Goal: Navigation & Orientation: Find specific page/section

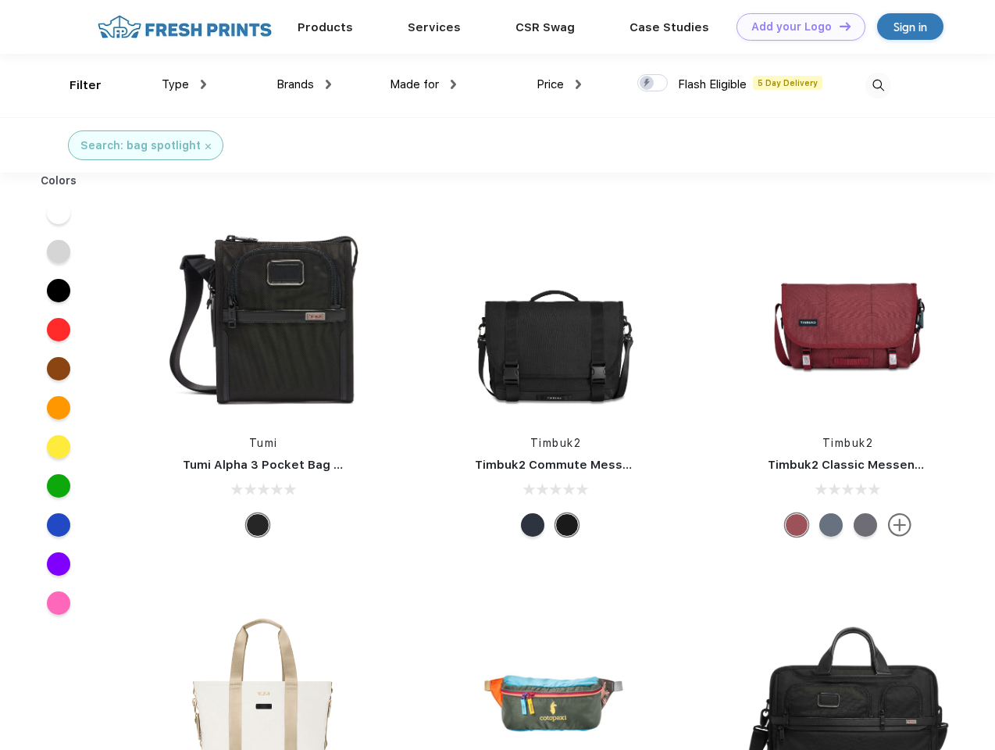
click at [795, 27] on link "Add your Logo Design Tool" at bounding box center [801, 26] width 129 height 27
click at [0, 0] on div "Design Tool" at bounding box center [0, 0] width 0 height 0
click at [838, 26] on link "Add your Logo Design Tool" at bounding box center [801, 26] width 129 height 27
click at [75, 85] on div "Filter" at bounding box center [86, 86] width 32 height 18
click at [184, 84] on span "Type" at bounding box center [175, 84] width 27 height 14
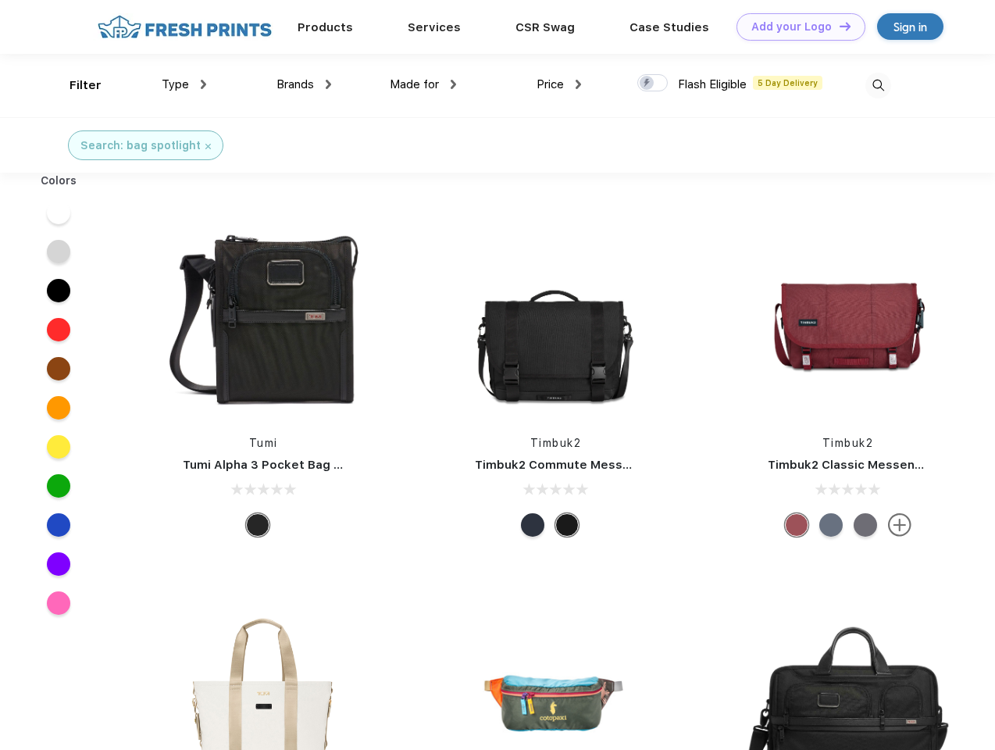
click at [304, 84] on span "Brands" at bounding box center [296, 84] width 38 height 14
click at [423, 84] on span "Made for" at bounding box center [414, 84] width 49 height 14
click at [559, 84] on span "Price" at bounding box center [550, 84] width 27 height 14
click at [653, 84] on div at bounding box center [653, 82] width 30 height 17
click at [648, 84] on input "checkbox" at bounding box center [643, 78] width 10 height 10
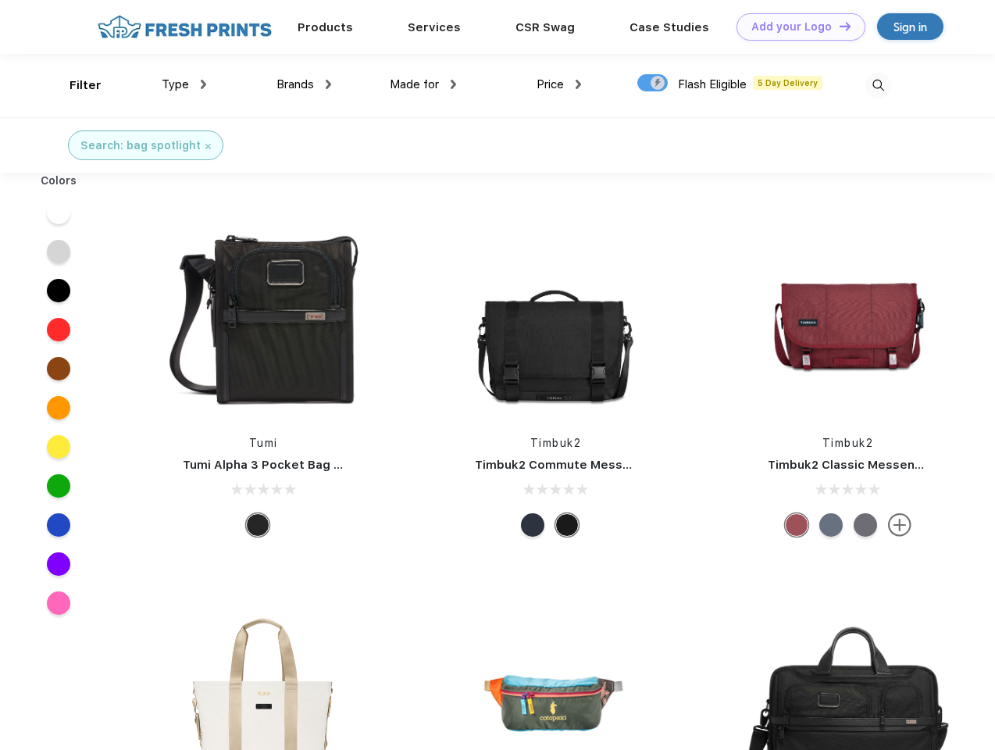
click at [878, 85] on img at bounding box center [879, 86] width 26 height 26
